Goal: Task Accomplishment & Management: Complete application form

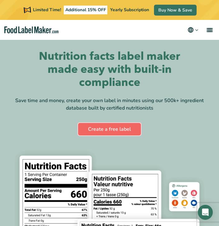
click at [108, 126] on link "Create a free label" at bounding box center [109, 129] width 63 height 12
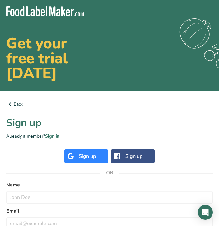
scroll to position [74, 0]
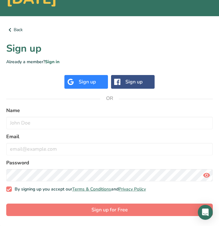
click at [97, 84] on div "Sign up" at bounding box center [86, 82] width 44 height 14
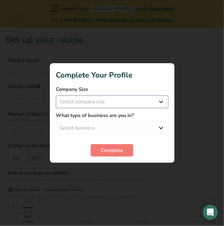
click at [154, 100] on select "Select company size Fewer than 10 Employees 10 to 50 Employees 51 to 500 Employ…" at bounding box center [112, 101] width 112 height 12
select select "3"
click at [154, 100] on select "Select company size Fewer than 10 Employees 10 to 50 Employees 51 to 500 Employ…" at bounding box center [112, 101] width 112 height 12
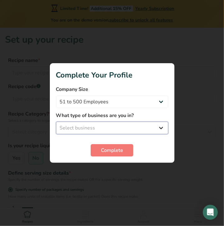
click at [142, 128] on select "Select business Packaged Food Manufacturer Restaurant & Cafe Bakery Meal Plans …" at bounding box center [112, 128] width 112 height 12
select select "8"
click at [56, 122] on select "Select business Packaged Food Manufacturer Restaurant & Cafe Bakery Meal Plans …" at bounding box center [112, 128] width 112 height 12
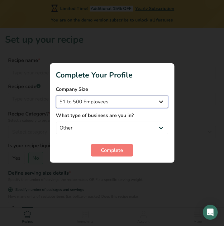
click at [127, 97] on select "Fewer than 10 Employees 10 to 50 Employees 51 to 500 Employees Over 500 Employe…" at bounding box center [112, 101] width 112 height 12
select select "1"
click at [56, 95] on select "Fewer than 10 Employees 10 to 50 Employees 51 to 500 Employees Over 500 Employe…" at bounding box center [112, 101] width 112 height 12
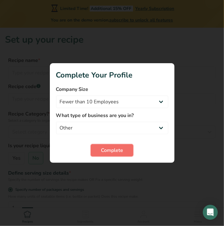
click at [112, 151] on span "Complete" at bounding box center [112, 150] width 22 height 7
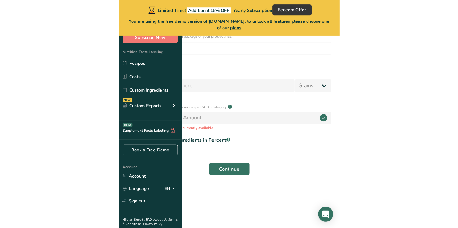
scroll to position [68, 0]
